Goal: Information Seeking & Learning: Learn about a topic

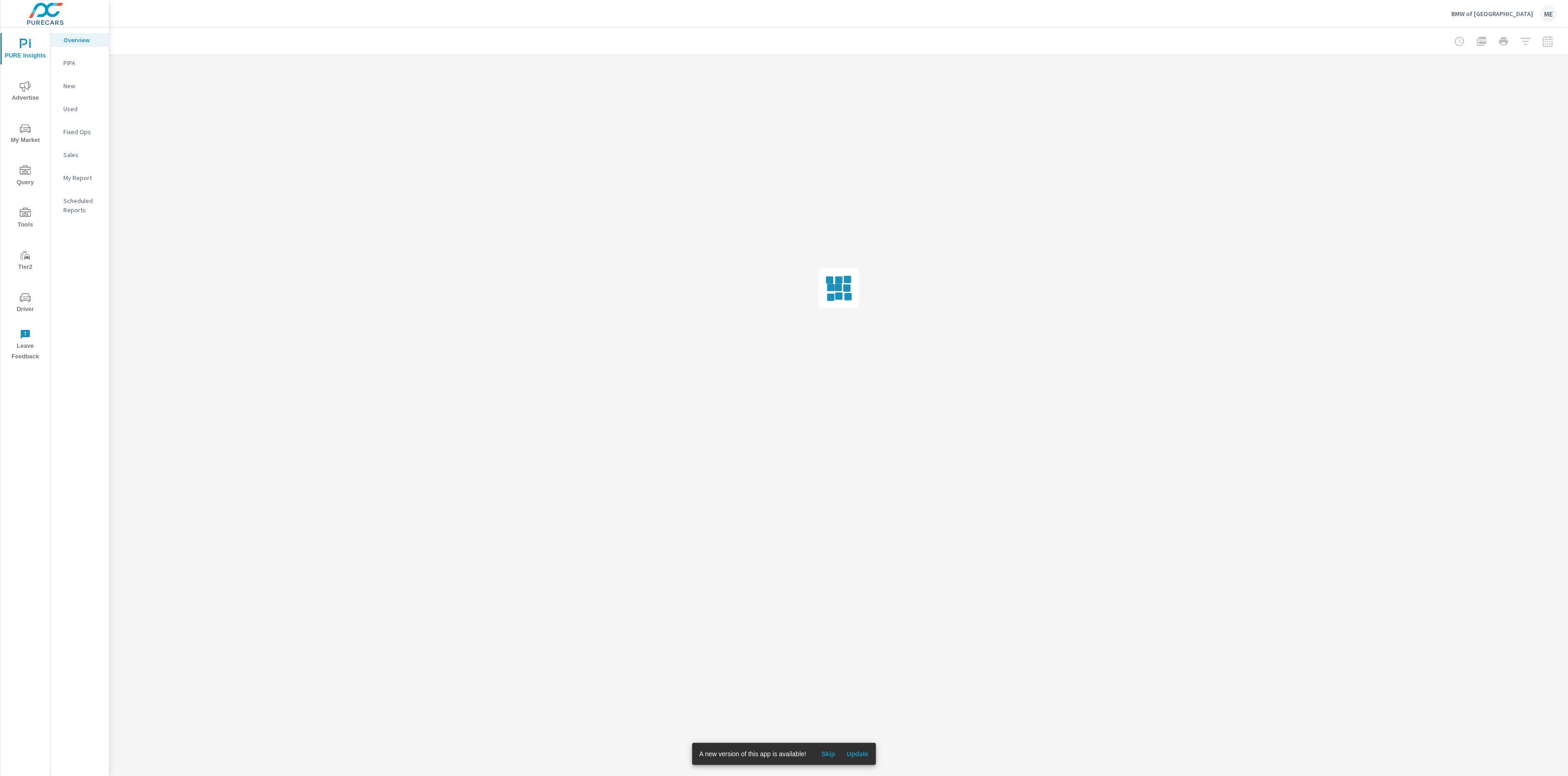
click at [868, 756] on span "Update" at bounding box center [858, 754] width 22 height 9
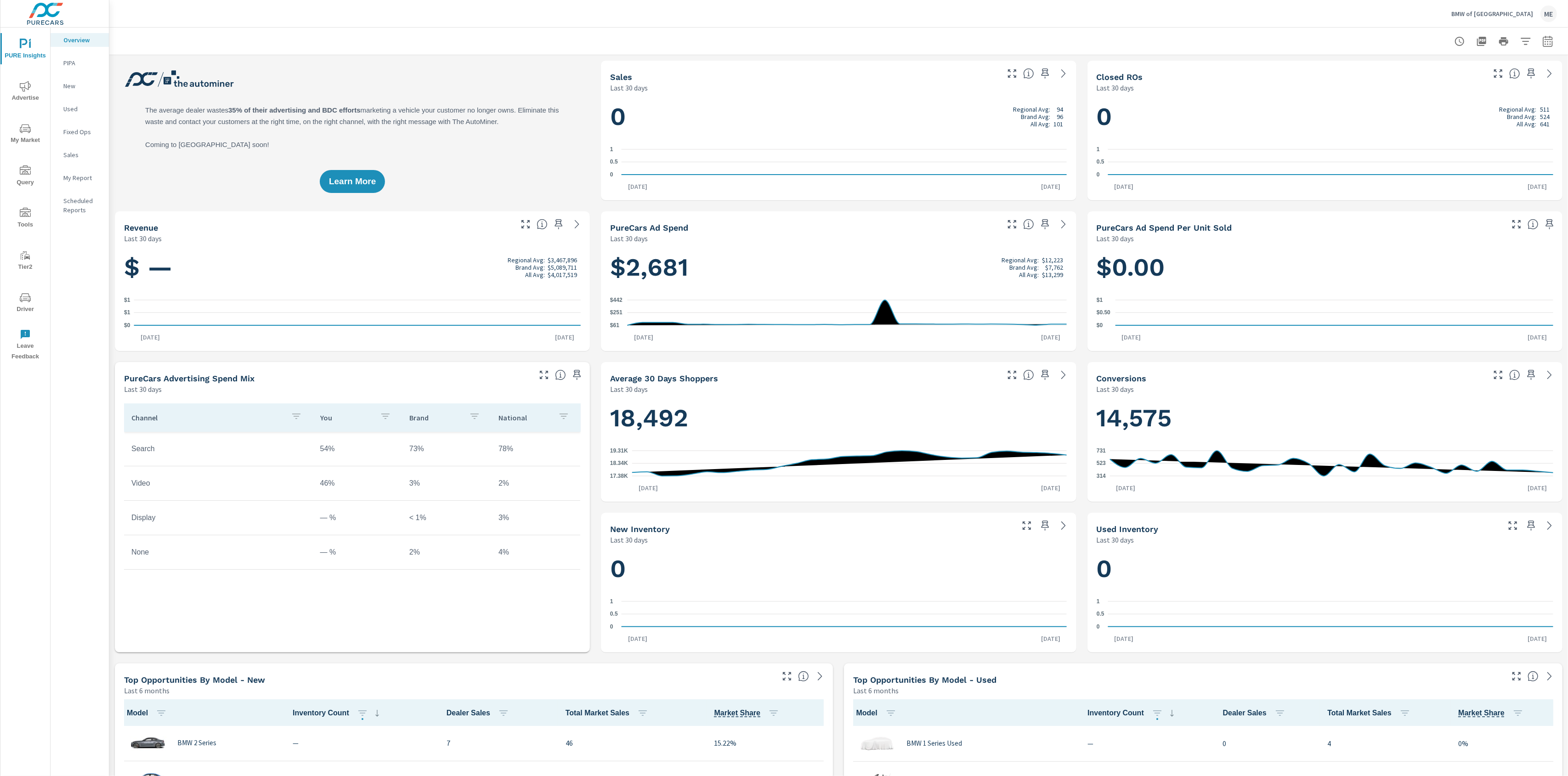
scroll to position [1, 0]
click at [25, 87] on icon "nav menu" at bounding box center [25, 86] width 11 height 10
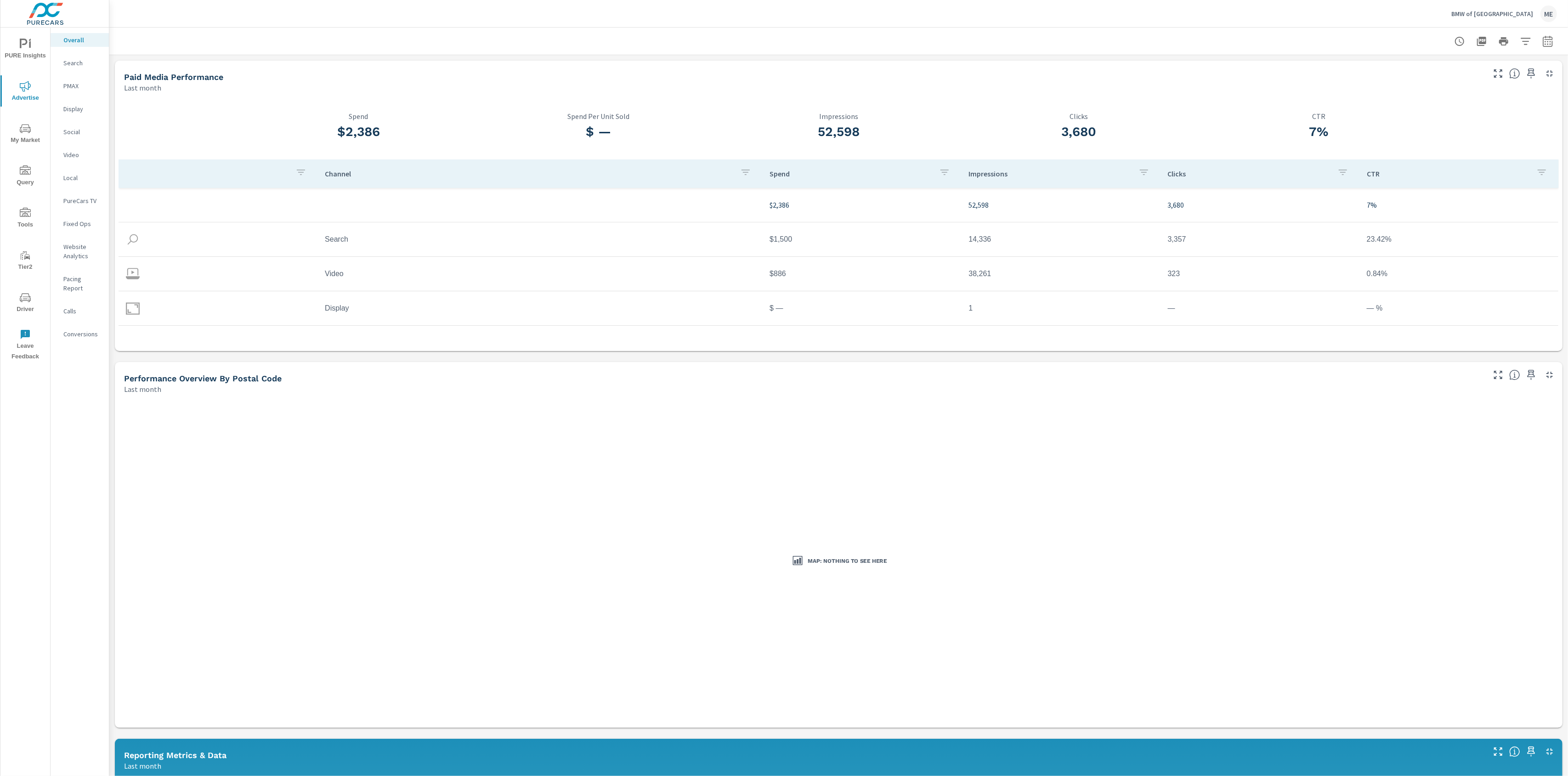
click at [85, 329] on p "Conversions" at bounding box center [82, 334] width 38 height 9
click at [1549, 43] on icon "button" at bounding box center [1547, 41] width 11 height 11
select select "Last month"
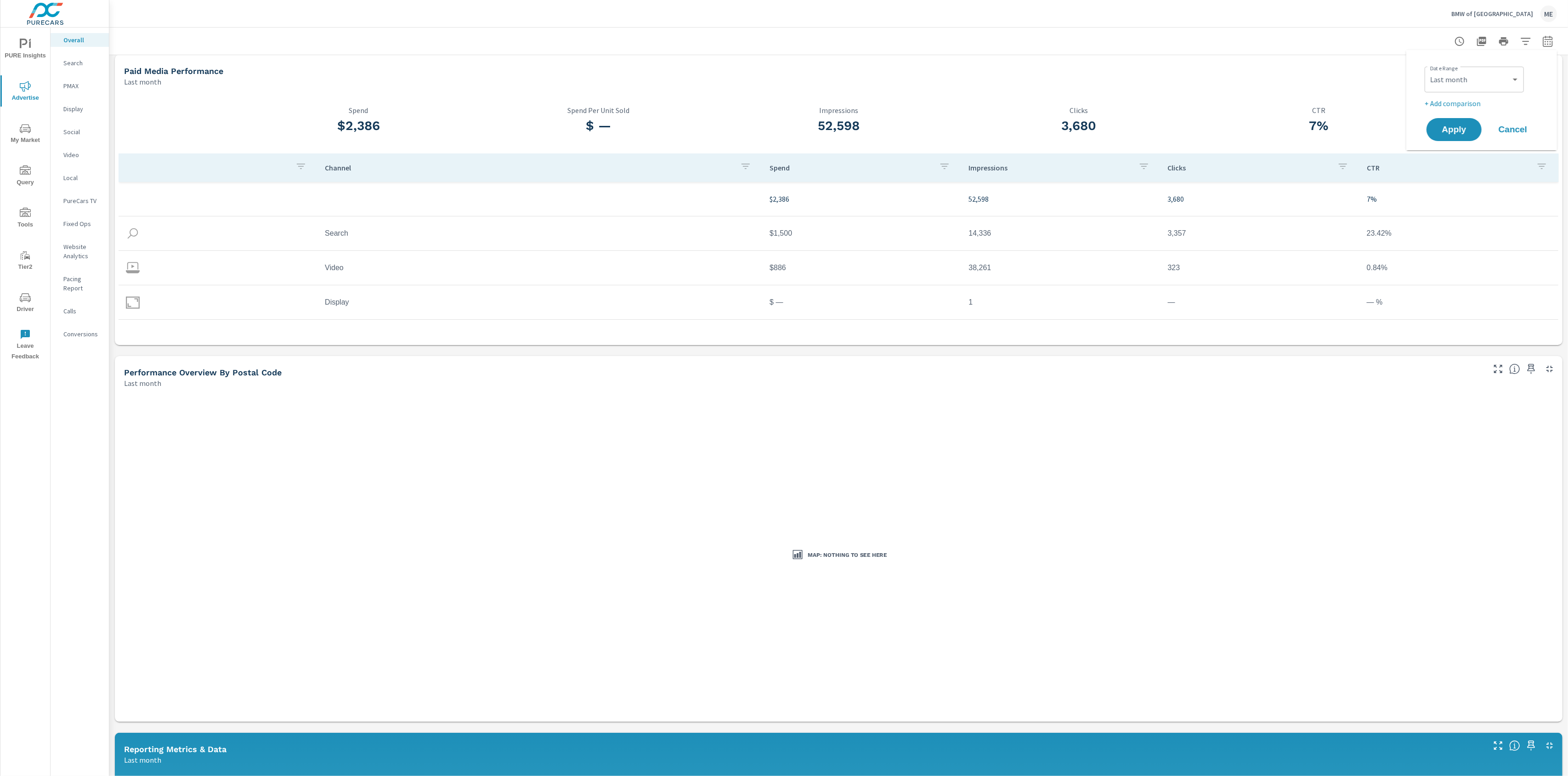
scroll to position [9, 0]
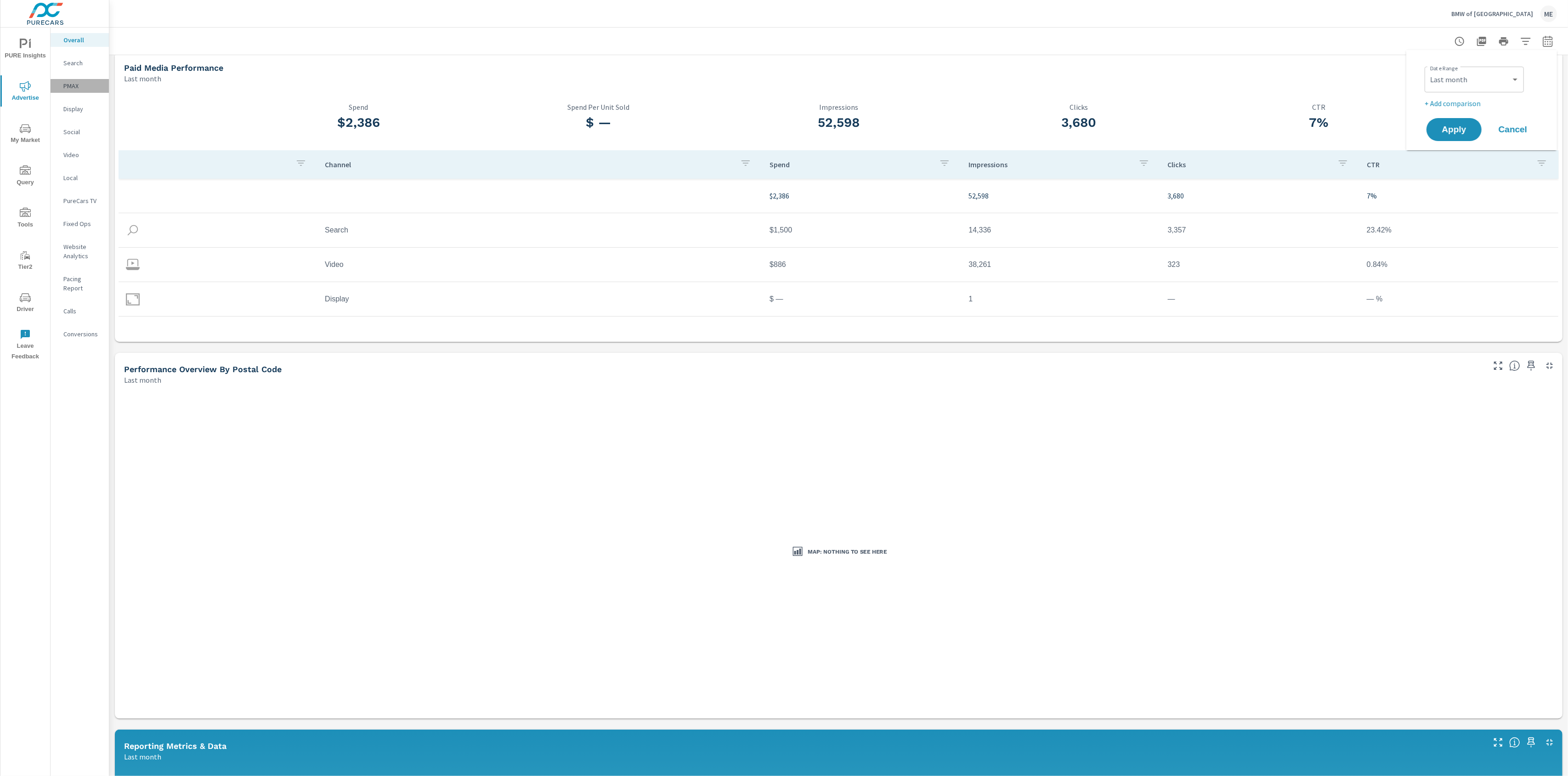
click at [74, 89] on p "PMAX" at bounding box center [82, 85] width 38 height 9
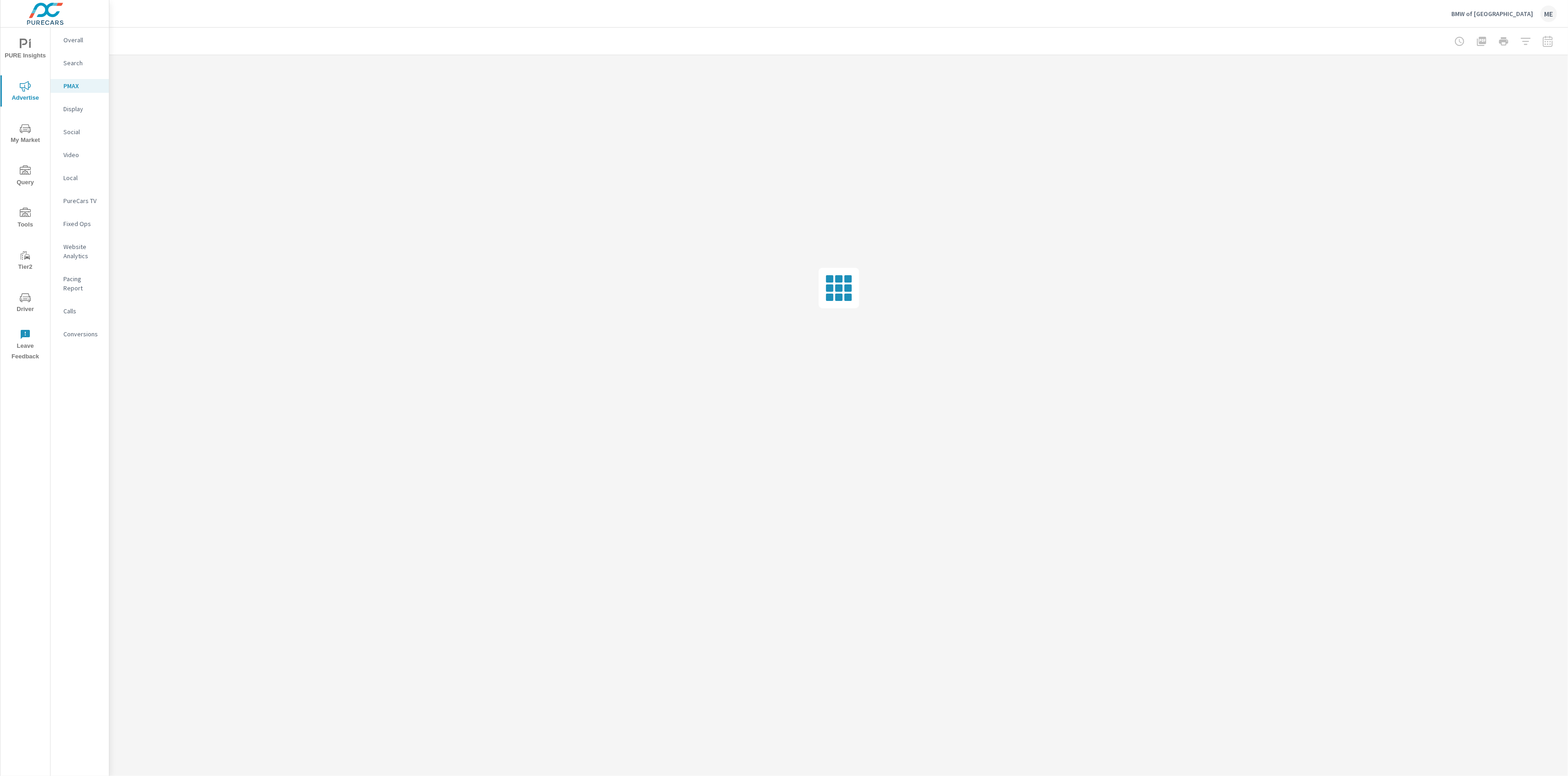
click at [239, 20] on div "BMW of North Haven ME" at bounding box center [838, 13] width 1436 height 27
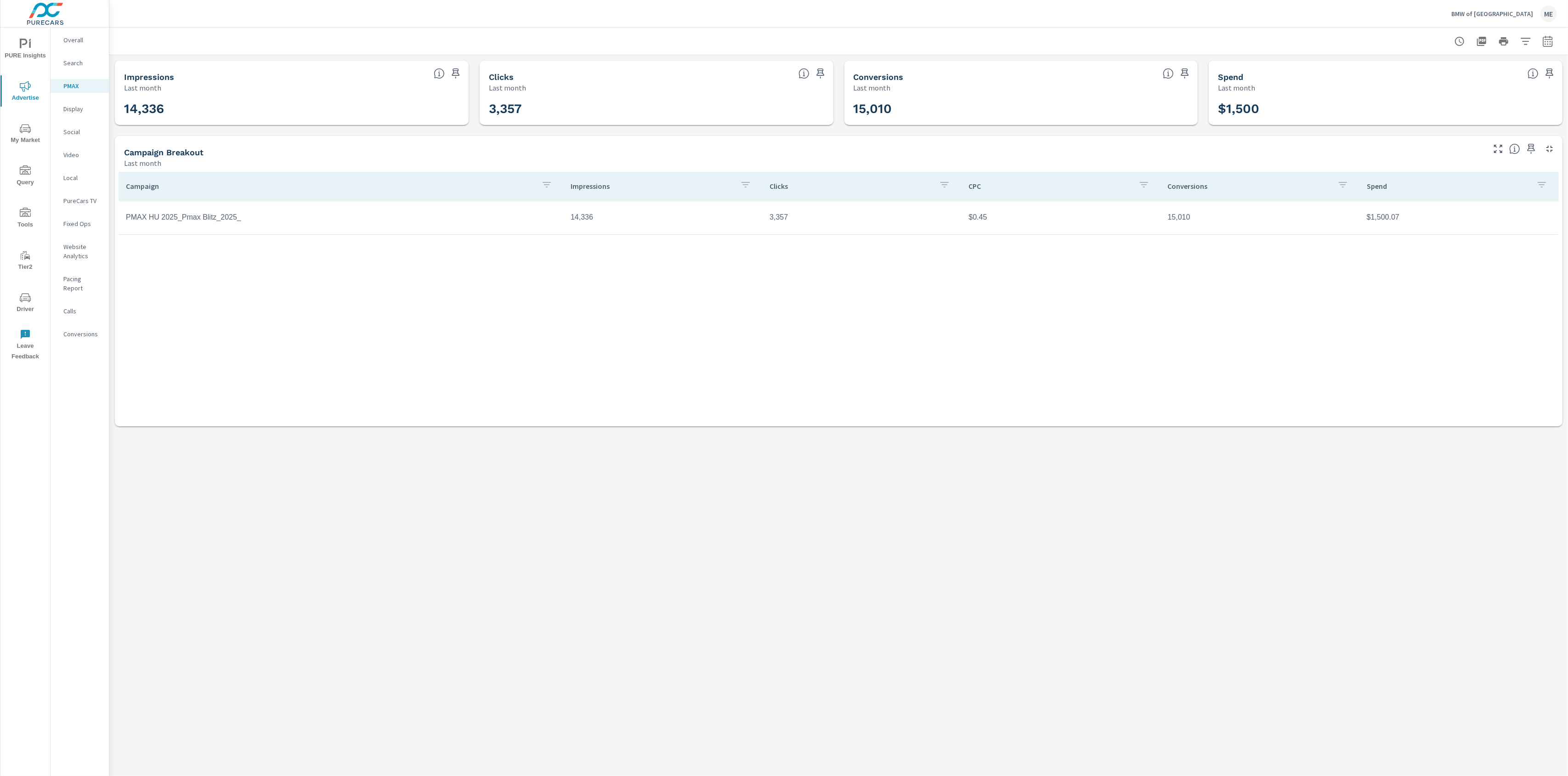
click at [75, 329] on p "Conversions" at bounding box center [82, 334] width 38 height 9
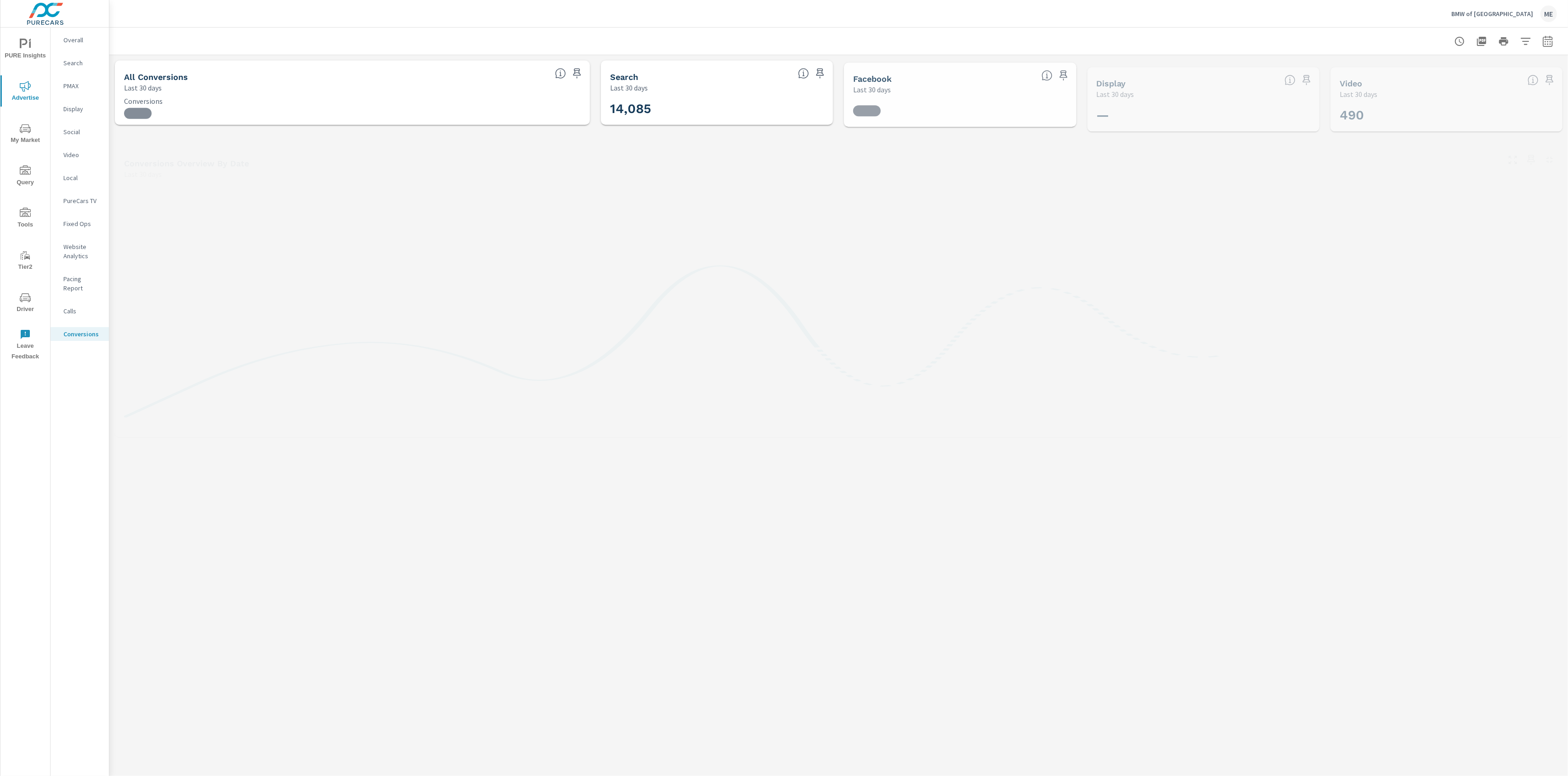
scroll to position [205, 0]
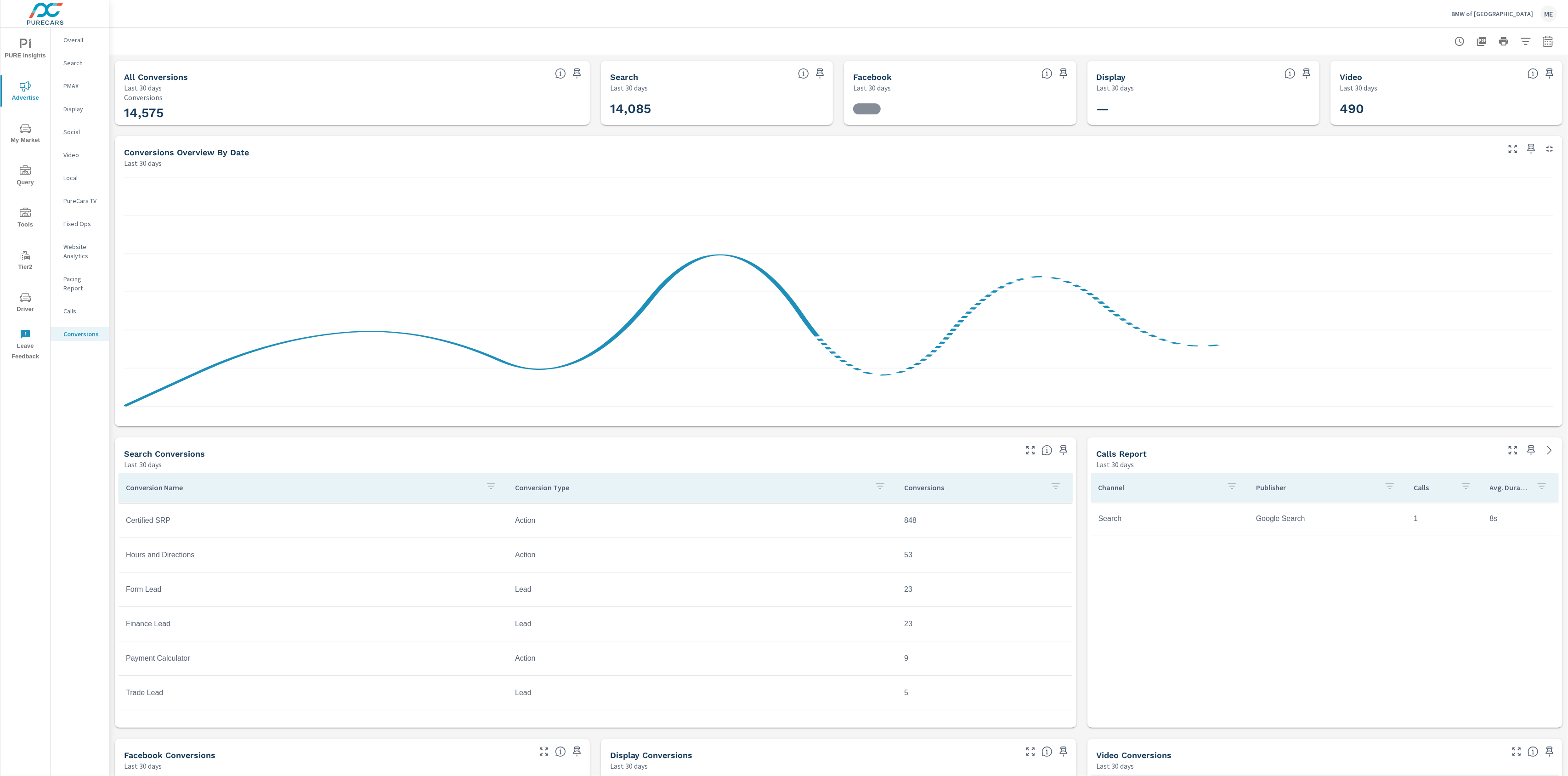
click at [949, 18] on div "BMW of North Haven ME" at bounding box center [838, 13] width 1436 height 27
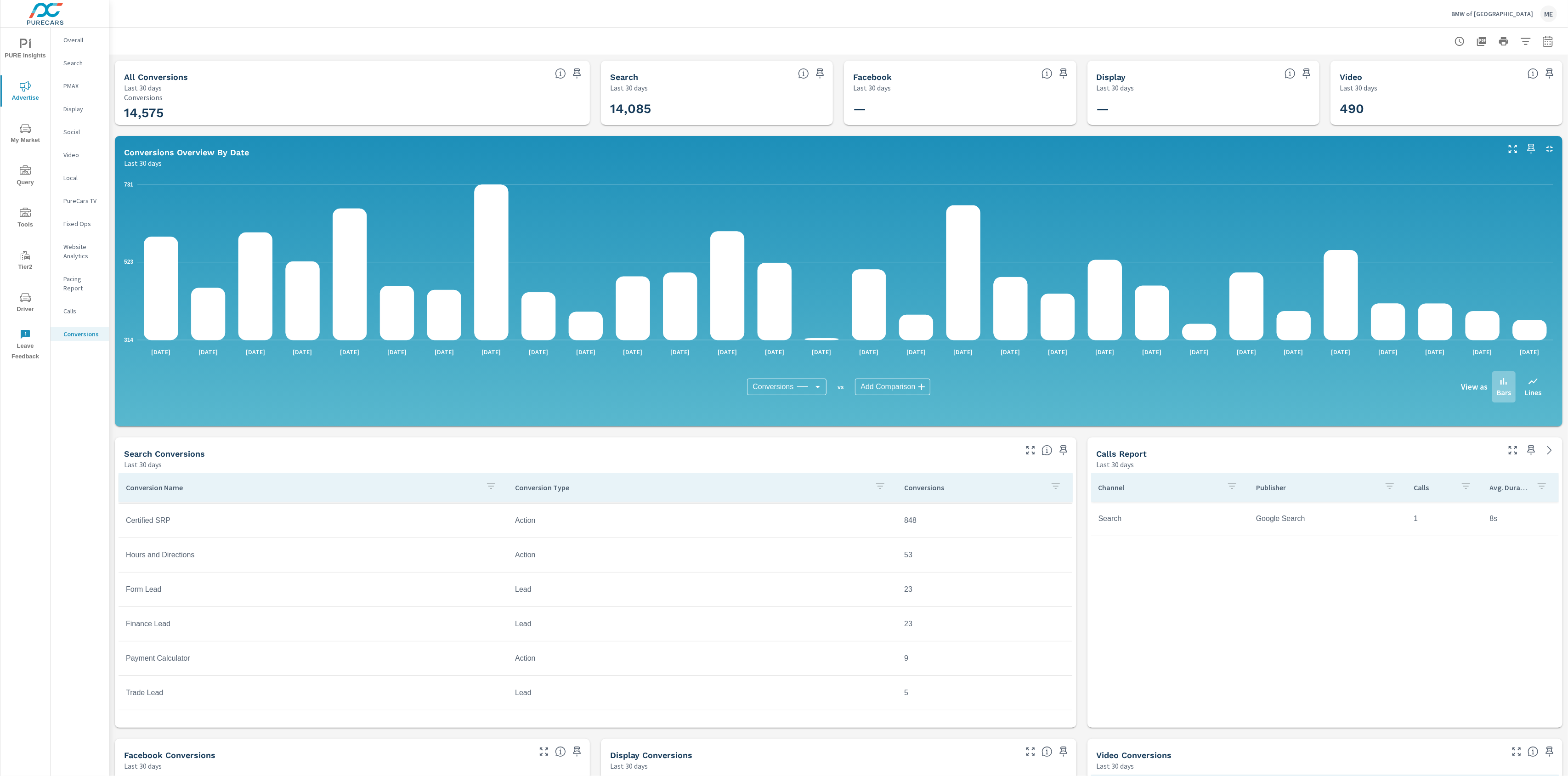
click at [1087, 527] on div "Channel Publisher Calls Avg. Duration Search Google Search 1 8s" at bounding box center [1325, 598] width 475 height 258
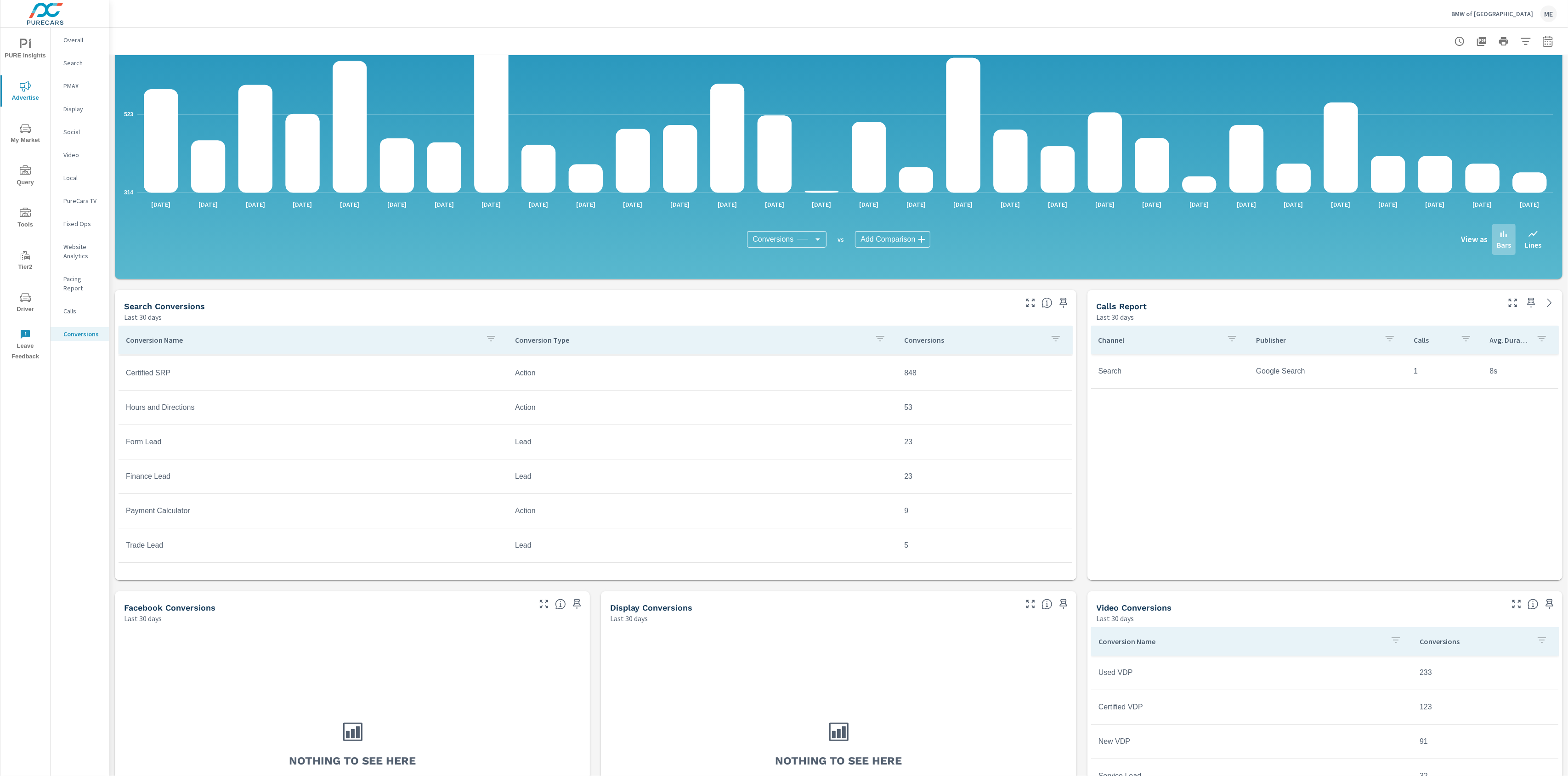
scroll to position [204, 0]
click at [1084, 425] on div "All Conversions Last 30 days 14,575 Conversions Search Last 30 days 14,085 Face…" at bounding box center [838, 397] width 1458 height 979
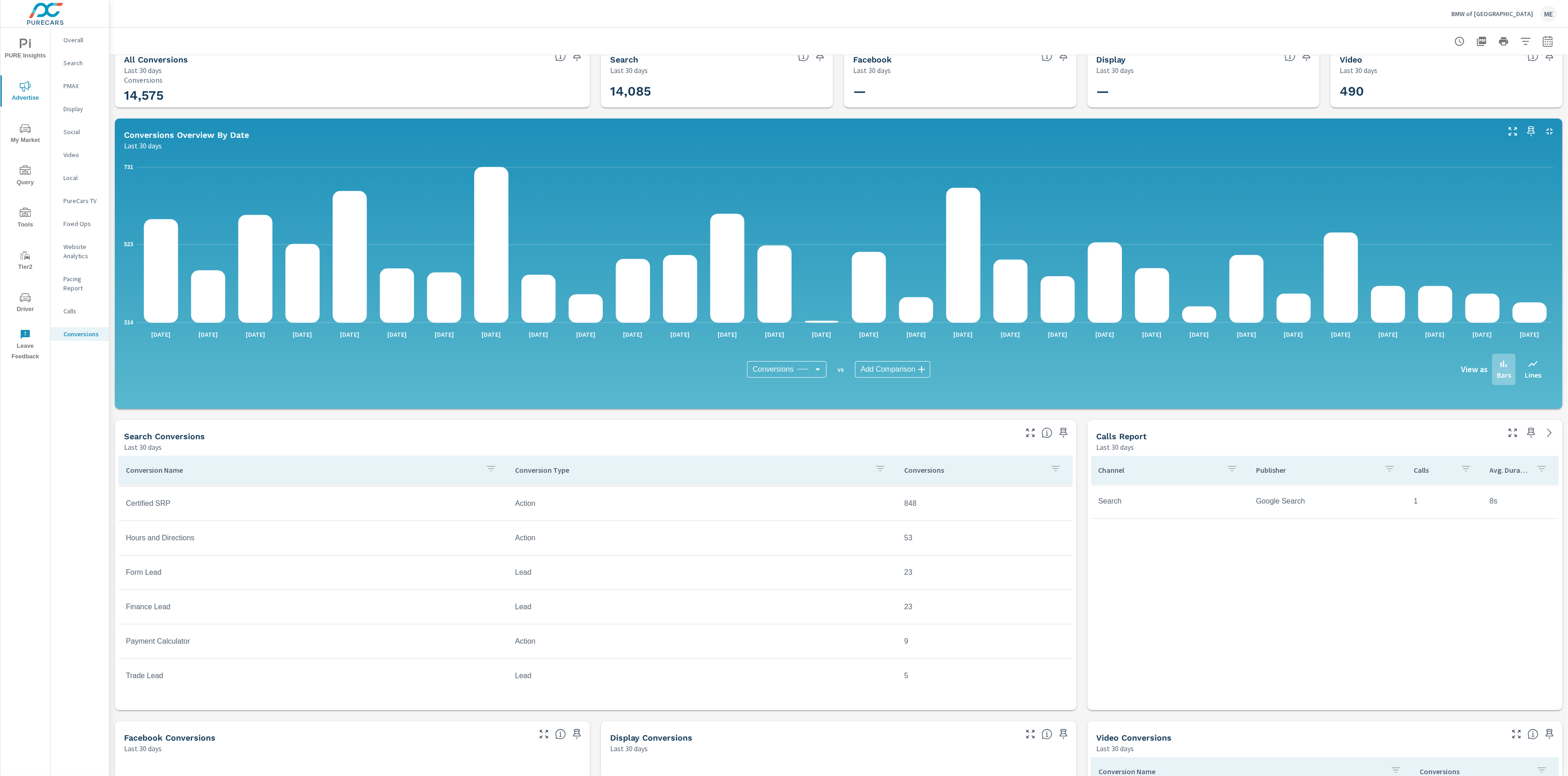
scroll to position [0, 0]
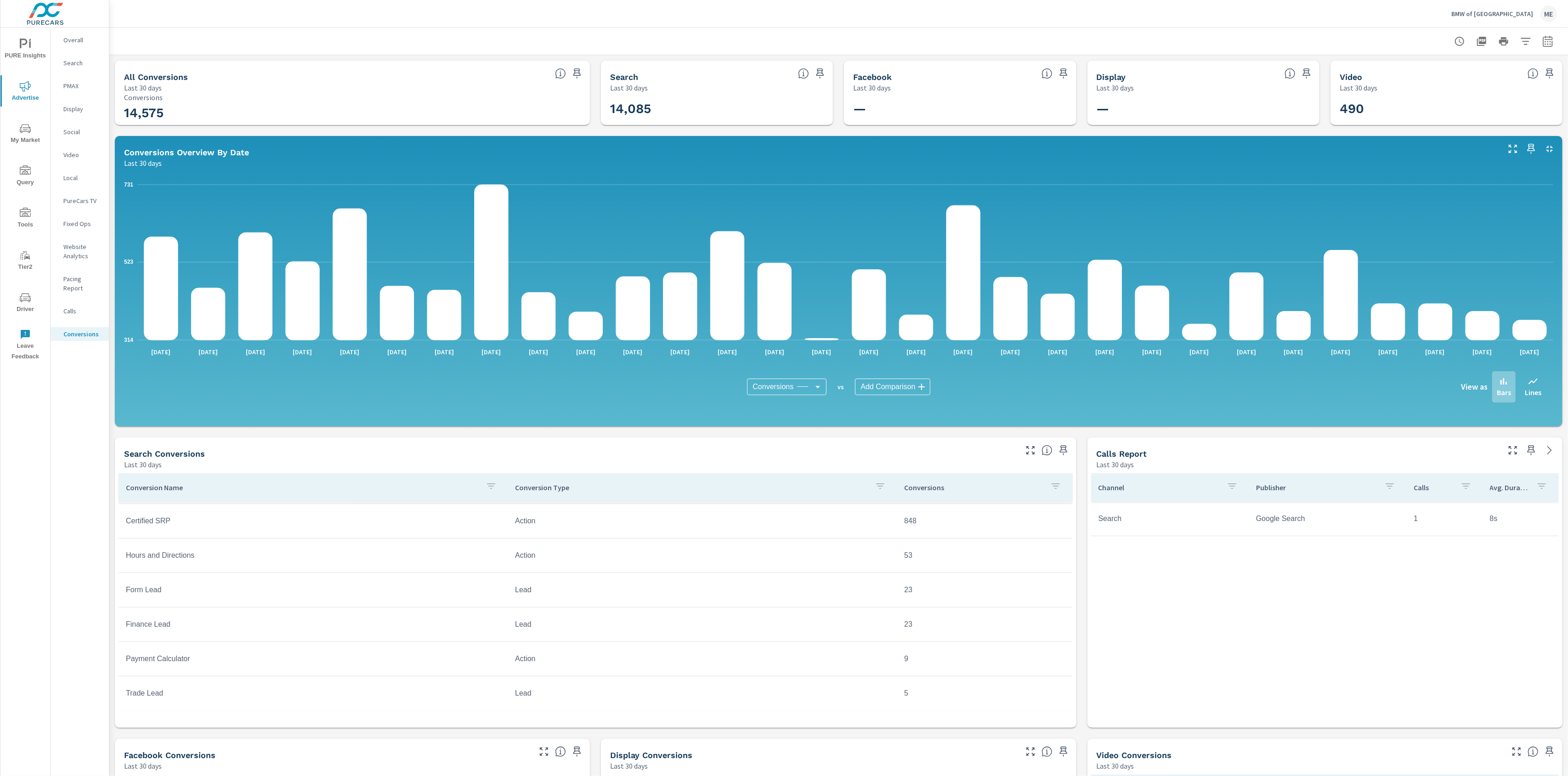
click at [1081, 549] on div "All Conversions Last 30 days 14,575 Conversions Search Last 30 days 14,085 Face…" at bounding box center [838, 544] width 1458 height 979
